Goal: Task Accomplishment & Management: Complete application form

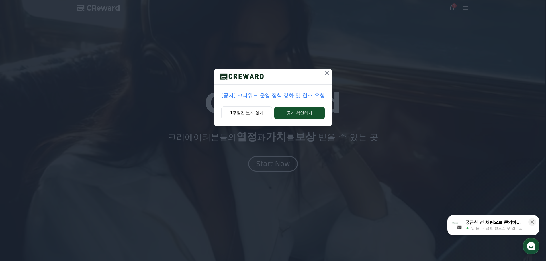
drag, startPoint x: 300, startPoint y: 114, endPoint x: 360, endPoint y: 100, distance: 61.0
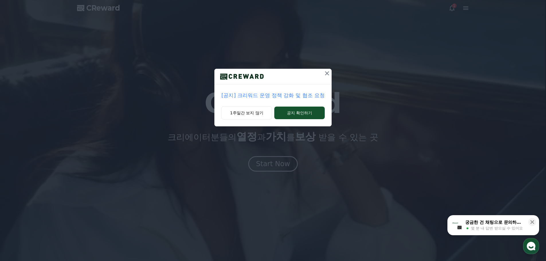
click at [369, 116] on div "[공지] 크리워드 운영 정책 강화 및 협조 요청 1주일간 보지 않기 공지 확인하기" at bounding box center [273, 68] width 546 height 136
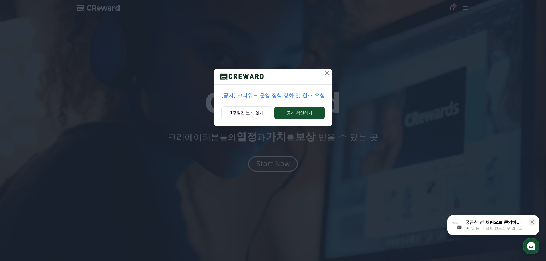
click at [328, 74] on icon at bounding box center [327, 73] width 4 height 4
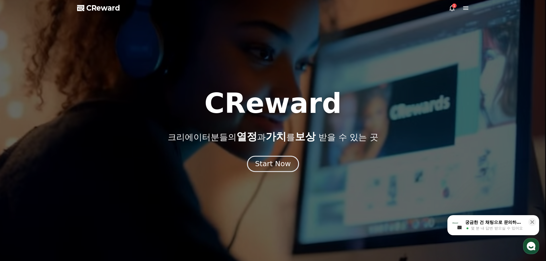
click at [274, 165] on div "Start Now" at bounding box center [273, 164] width 36 height 10
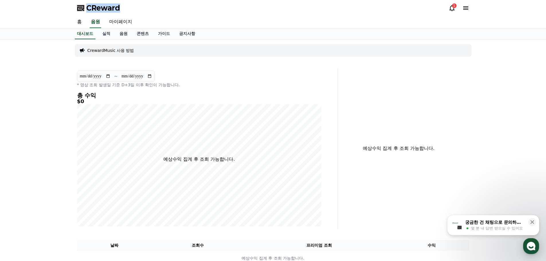
drag, startPoint x: 130, startPoint y: 6, endPoint x: 85, endPoint y: 10, distance: 45.2
click at [85, 10] on div "CReward 1" at bounding box center [274, 8] width 402 height 16
click at [453, 7] on div "1" at bounding box center [454, 5] width 5 height 5
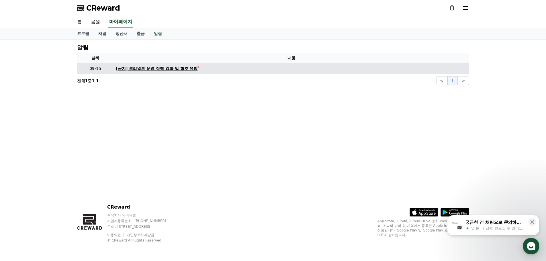
click at [176, 69] on div "[공지] 크리워드 운영 정책 강화 및 협조 요청" at bounding box center [157, 69] width 82 height 6
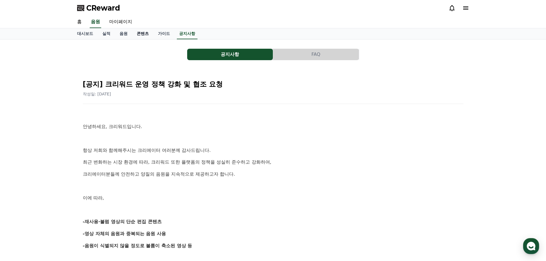
click at [144, 34] on link "콘텐츠" at bounding box center [142, 33] width 21 height 11
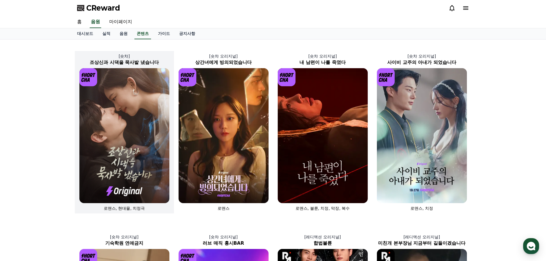
click at [130, 149] on img at bounding box center [124, 135] width 90 height 135
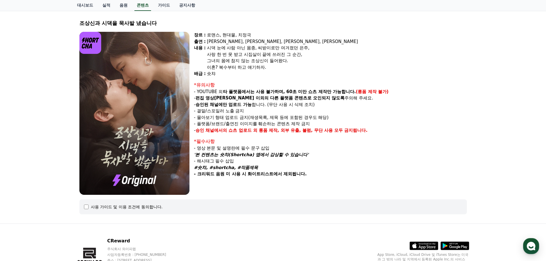
scroll to position [63, 0]
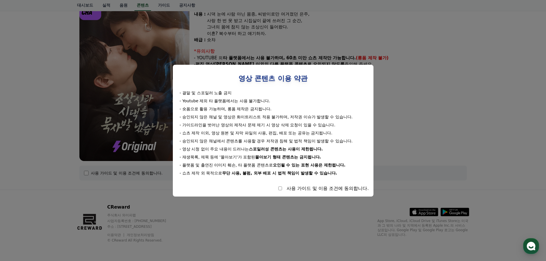
click at [239, 214] on button "close modal" at bounding box center [273, 130] width 546 height 261
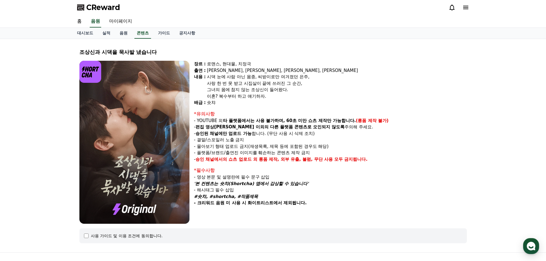
scroll to position [0, 0]
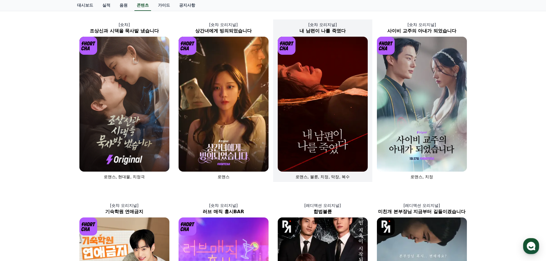
scroll to position [29, 0]
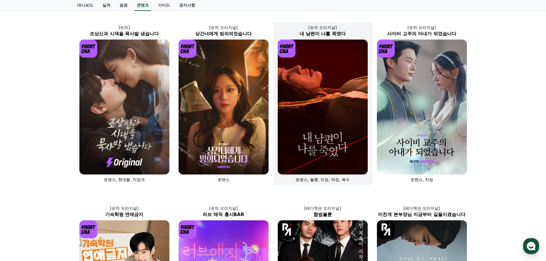
click at [329, 122] on img at bounding box center [323, 107] width 90 height 135
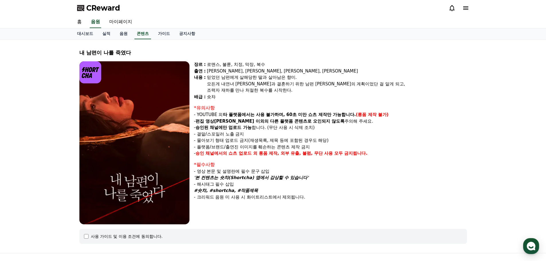
drag, startPoint x: 122, startPoint y: 5, endPoint x: 85, endPoint y: 7, distance: 37.6
click at [85, 7] on div "CReward" at bounding box center [274, 8] width 402 height 16
copy span "CReward"
click at [162, 34] on link "가이드" at bounding box center [163, 33] width 21 height 11
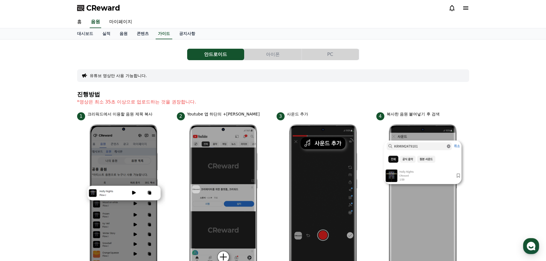
click at [129, 76] on button "유튜브 영상만 사용 가능합니다." at bounding box center [118, 76] width 57 height 6
click at [115, 77] on button "유튜브 영상만 사용 가능합니다." at bounding box center [118, 76] width 57 height 6
click at [332, 55] on button "PC" at bounding box center [330, 54] width 57 height 11
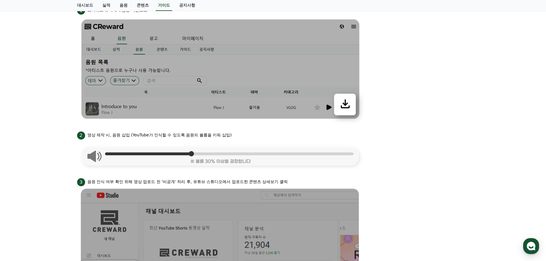
scroll to position [172, 0]
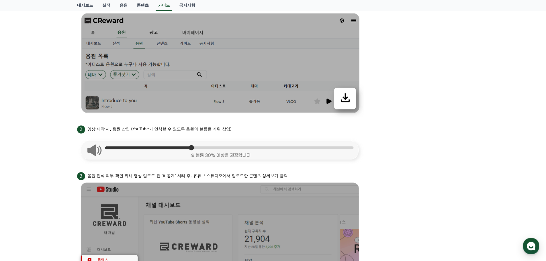
click at [94, 151] on img at bounding box center [220, 149] width 287 height 31
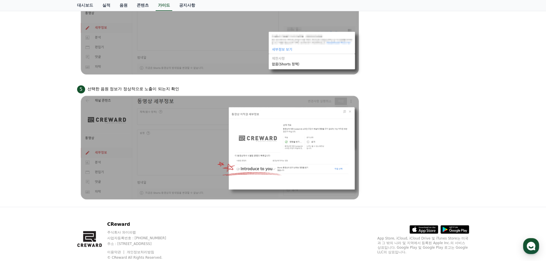
scroll to position [516, 0]
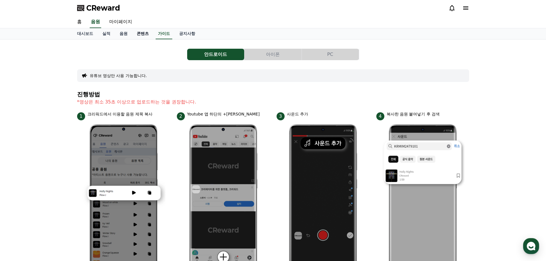
click at [142, 34] on link "콘텐츠" at bounding box center [142, 33] width 21 height 11
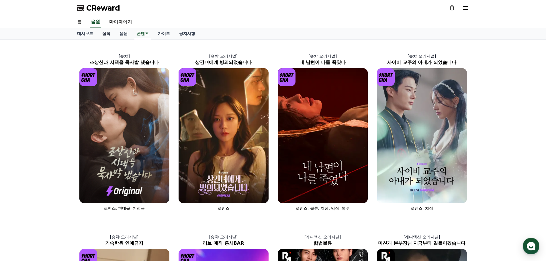
click at [105, 34] on link "실적" at bounding box center [106, 33] width 17 height 11
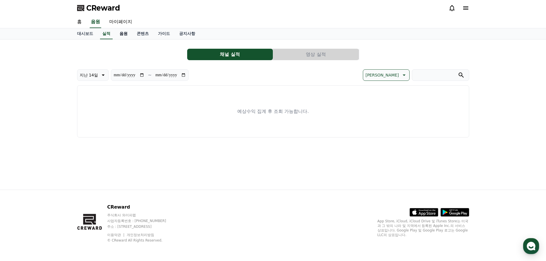
click at [124, 36] on link "음원" at bounding box center [123, 33] width 17 height 11
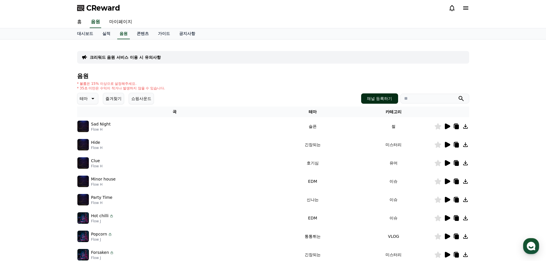
click at [381, 100] on button "채널 등록하기" at bounding box center [379, 98] width 37 height 10
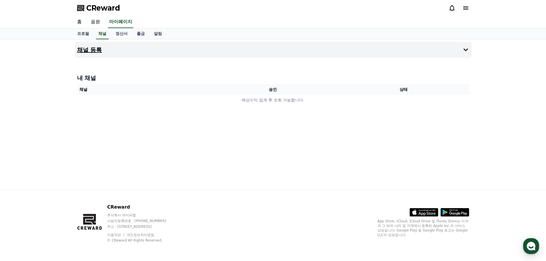
click at [465, 50] on icon at bounding box center [466, 49] width 7 height 7
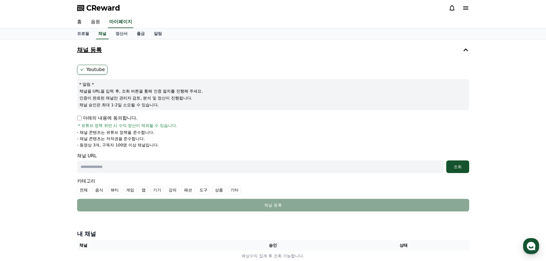
click at [93, 70] on label "Youtube" at bounding box center [92, 70] width 30 height 10
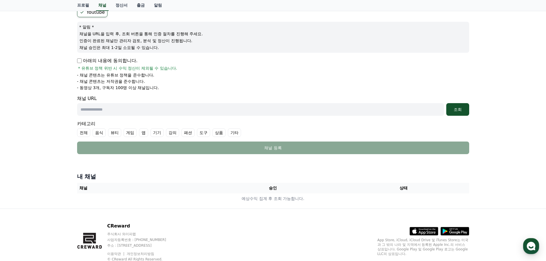
scroll to position [76, 0]
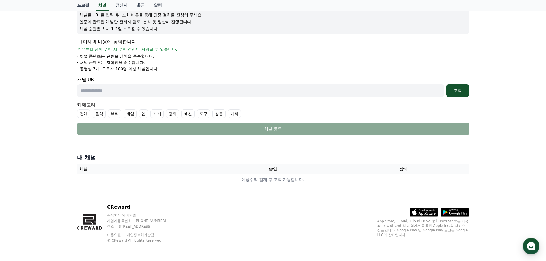
click at [193, 93] on input "text" at bounding box center [260, 90] width 367 height 13
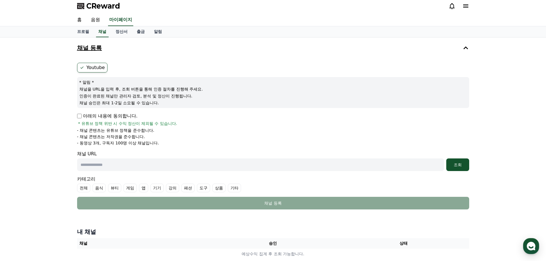
scroll to position [0, 0]
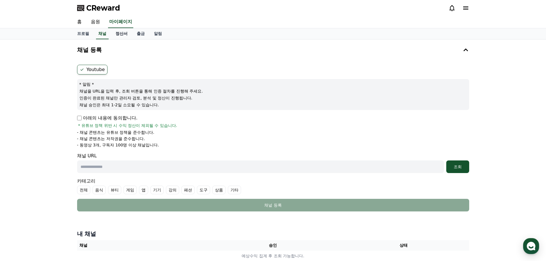
click at [124, 34] on link "정산서" at bounding box center [121, 33] width 21 height 11
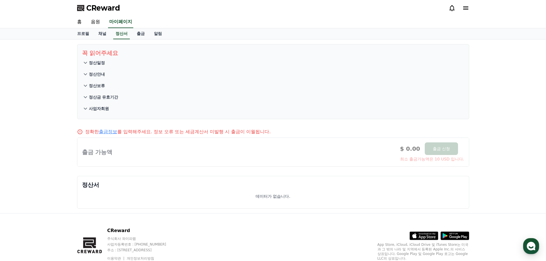
click at [97, 64] on p "정산일정" at bounding box center [97, 63] width 16 height 6
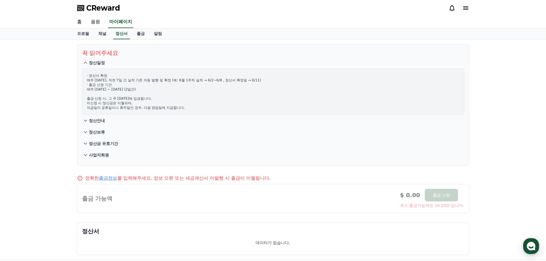
click at [100, 121] on p "정산안내" at bounding box center [97, 121] width 16 height 6
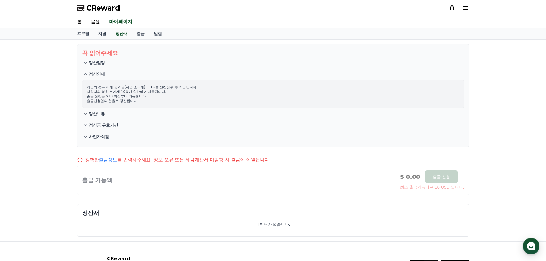
click at [95, 114] on p "정산보류" at bounding box center [97, 114] width 16 height 6
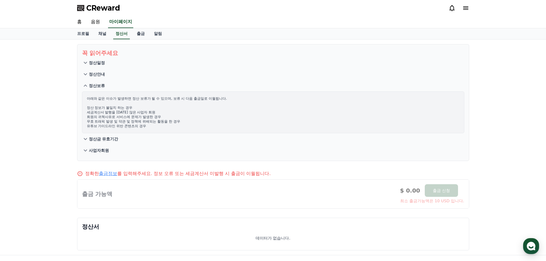
click at [117, 139] on p "정산금 유효기간" at bounding box center [104, 139] width 30 height 6
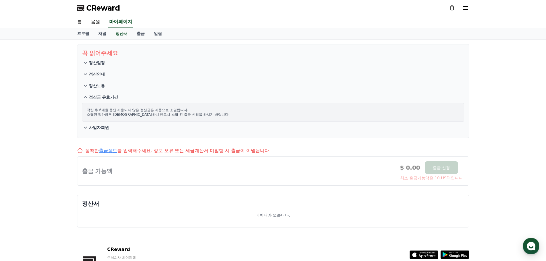
click at [104, 129] on p "사업자회원" at bounding box center [99, 128] width 20 height 6
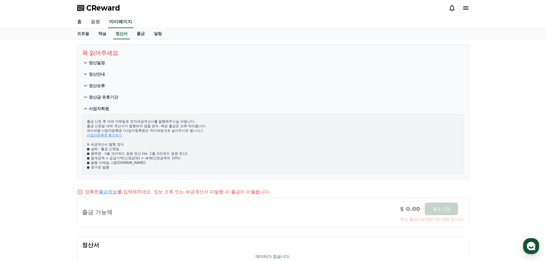
click at [95, 21] on link "음원" at bounding box center [95, 22] width 18 height 12
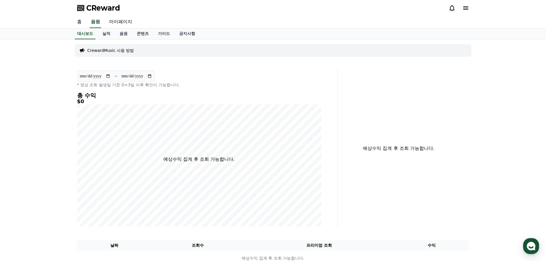
click at [78, 22] on link "홈" at bounding box center [80, 22] width 14 height 12
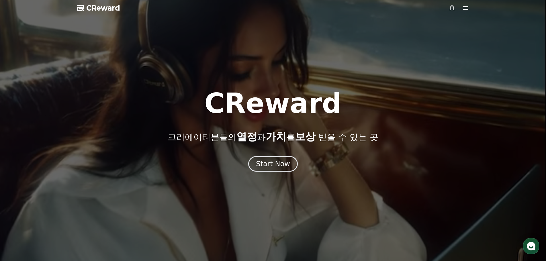
click at [467, 7] on icon at bounding box center [465, 7] width 5 height 3
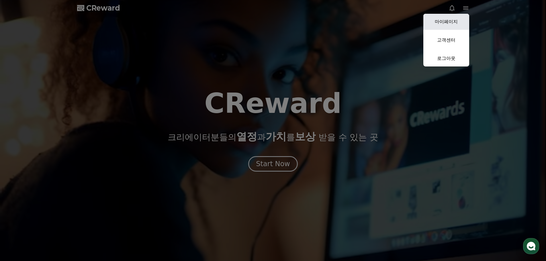
click at [456, 21] on link "마이페이지" at bounding box center [447, 22] width 46 height 16
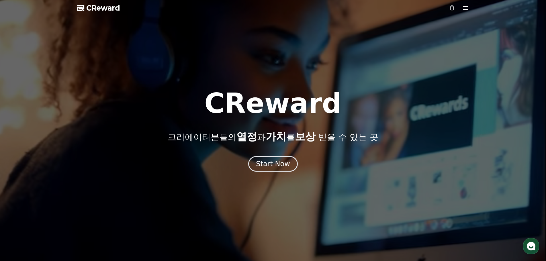
select select "**********"
